Goal: Task Accomplishment & Management: Manage account settings

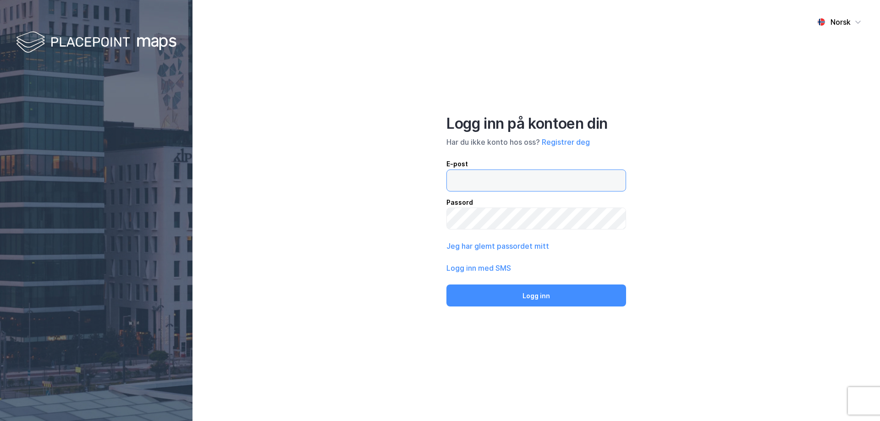
click at [492, 180] on input "email" at bounding box center [536, 180] width 179 height 21
click at [485, 179] on input "email" at bounding box center [536, 180] width 179 height 21
drag, startPoint x: 484, startPoint y: 268, endPoint x: 500, endPoint y: 266, distance: 15.7
click at [485, 268] on button "Logg inn med SMS" at bounding box center [478, 267] width 65 height 11
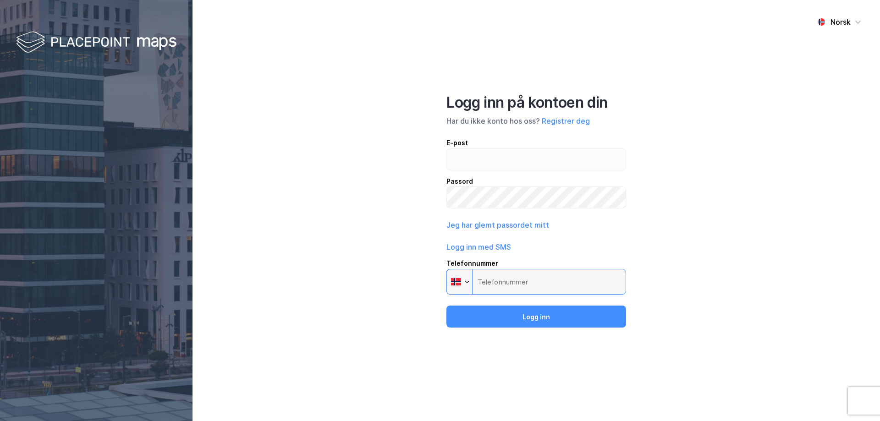
click at [515, 279] on input "Telefonnummer Phone" at bounding box center [536, 282] width 180 height 26
click at [563, 280] on input "Telefonnummer Phone" at bounding box center [536, 282] width 180 height 26
drag, startPoint x: 563, startPoint y: 280, endPoint x: 612, endPoint y: 284, distance: 48.7
click at [612, 284] on input "Telefonnummer Phone" at bounding box center [536, 282] width 180 height 26
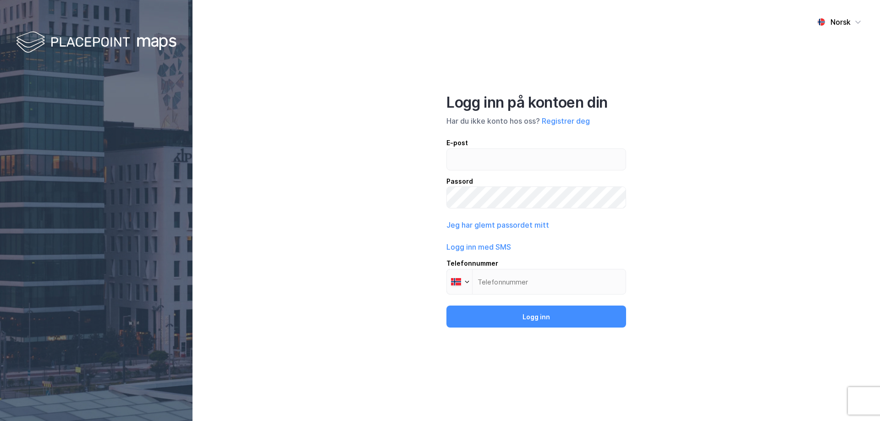
click at [561, 175] on div "E-post Passord" at bounding box center [536, 172] width 180 height 71
click at [546, 165] on input "email" at bounding box center [536, 159] width 179 height 21
type input "5"
type input "jonas.mossestad@nordea.no"
click at [510, 278] on input "Telefonnummer Phone" at bounding box center [536, 282] width 180 height 26
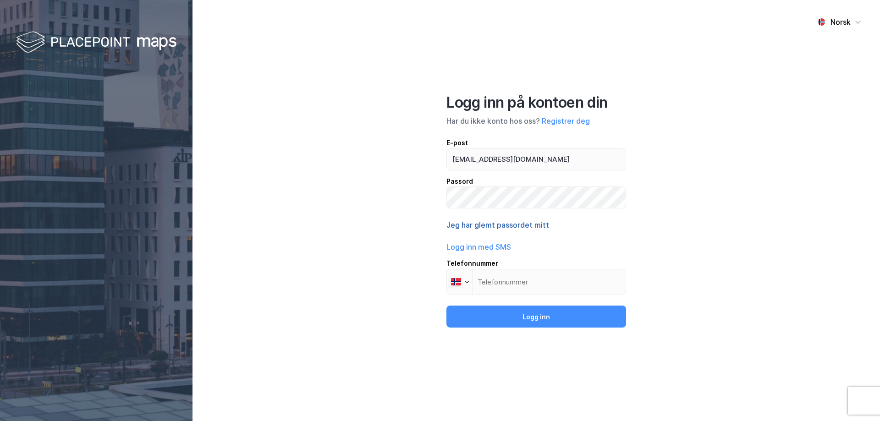
click at [508, 220] on button "Jeg har glemt passordet mitt" at bounding box center [497, 224] width 103 height 11
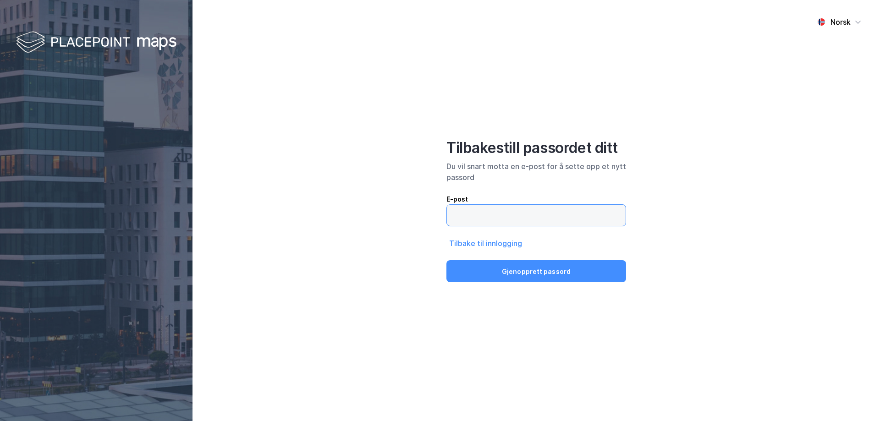
click at [519, 216] on input "email" at bounding box center [536, 215] width 179 height 21
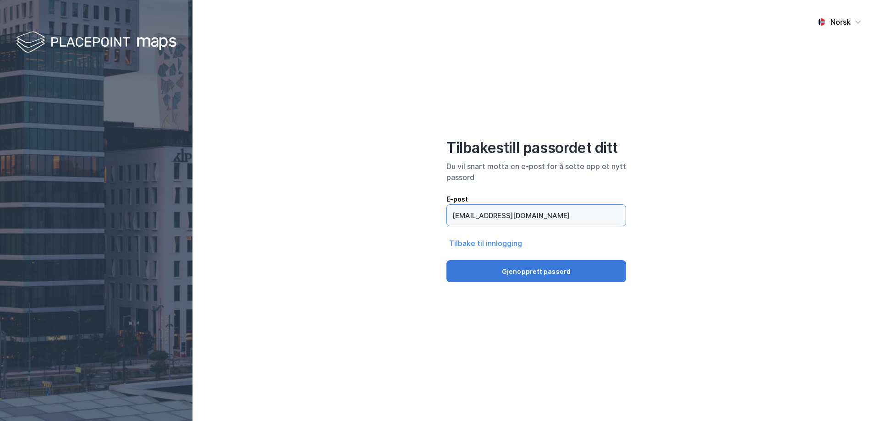
type input "jonas.mossestad@nordea.no"
click at [537, 269] on button "Gjenopprett passord" at bounding box center [536, 271] width 180 height 22
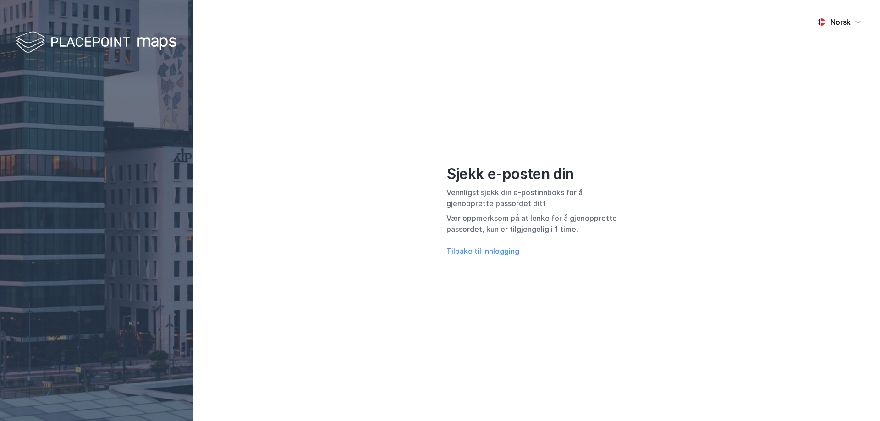
click at [601, 200] on div "Vennligst sjekk din e-postinnboks for å gjenopprette passordet ditt" at bounding box center [536, 198] width 180 height 22
click at [645, 183] on div "Norsk Sjekk e-posten din Vennligst sjekk din e-postinnboks for å gjenopprette p…" at bounding box center [535, 210] width 687 height 421
drag, startPoint x: 579, startPoint y: 199, endPoint x: 591, endPoint y: 183, distance: 20.5
click at [580, 199] on div "Vennligst sjekk din e-postinnboks for å gjenopprette passordet ditt" at bounding box center [536, 198] width 180 height 22
click at [391, 160] on div "Norsk Sjekk e-posten din Vennligst sjekk din e-postinnboks for å gjenopprette p…" at bounding box center [535, 210] width 687 height 421
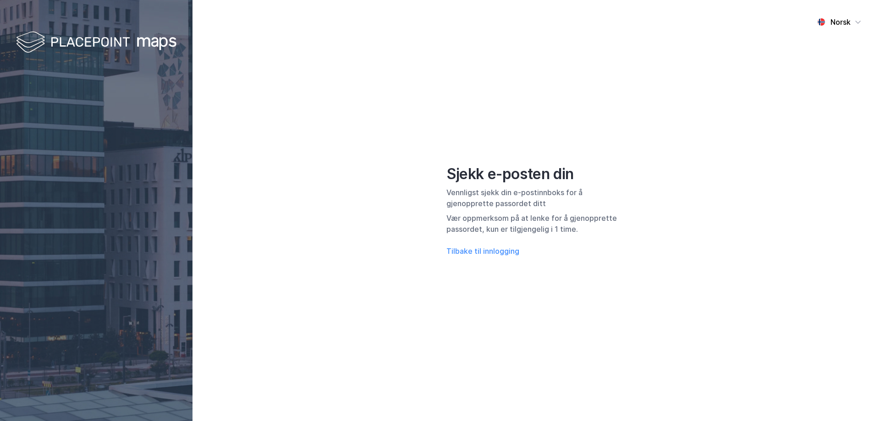
drag, startPoint x: 407, startPoint y: 138, endPoint x: 455, endPoint y: 139, distance: 47.7
click at [408, 137] on div "Norsk Sjekk e-posten din Vennligst sjekk din e-postinnboks for å gjenopprette p…" at bounding box center [535, 210] width 687 height 421
click at [858, 28] on div "Norsk" at bounding box center [839, 22] width 59 height 22
click at [551, 111] on div "Norsk Sjekk e-posten din Vennligst sjekk din e-postinnboks for å gjenopprette p…" at bounding box center [535, 210] width 687 height 421
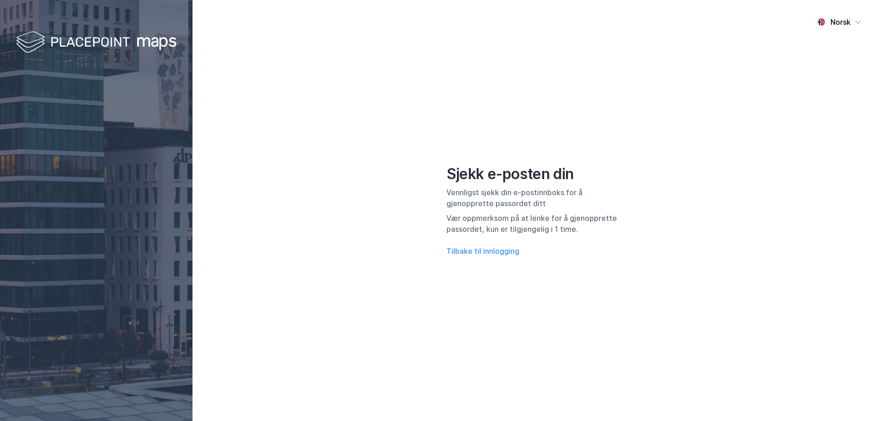
drag, startPoint x: 650, startPoint y: 165, endPoint x: 638, endPoint y: 164, distance: 11.9
click at [650, 165] on div "Norsk Sjekk e-posten din Vennligst sjekk din e-postinnboks for å gjenopprette p…" at bounding box center [535, 210] width 687 height 421
click at [420, 276] on div "Norsk Sjekk e-posten din Vennligst sjekk din e-postinnboks for å gjenopprette p…" at bounding box center [535, 210] width 687 height 421
